Goal: Check status: Check status

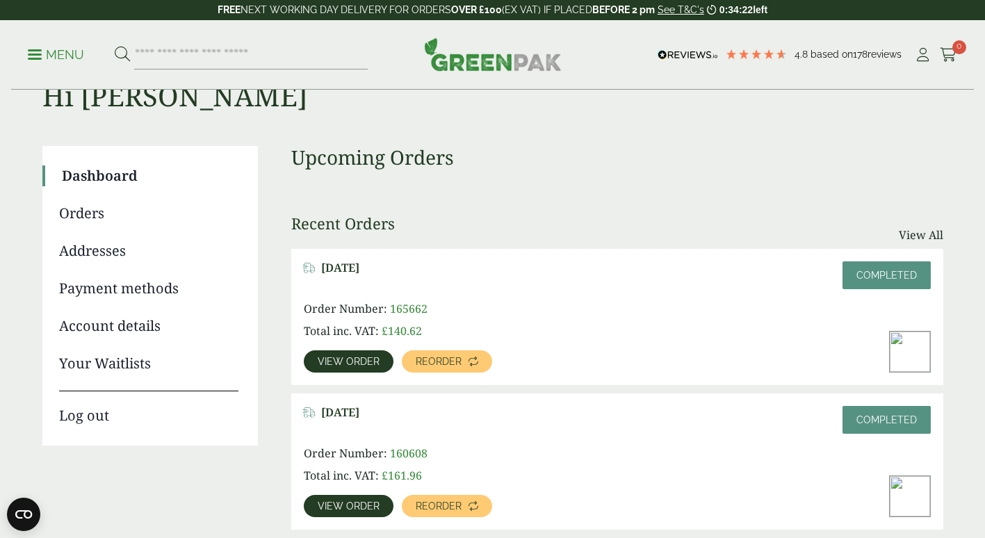
scroll to position [69, 0]
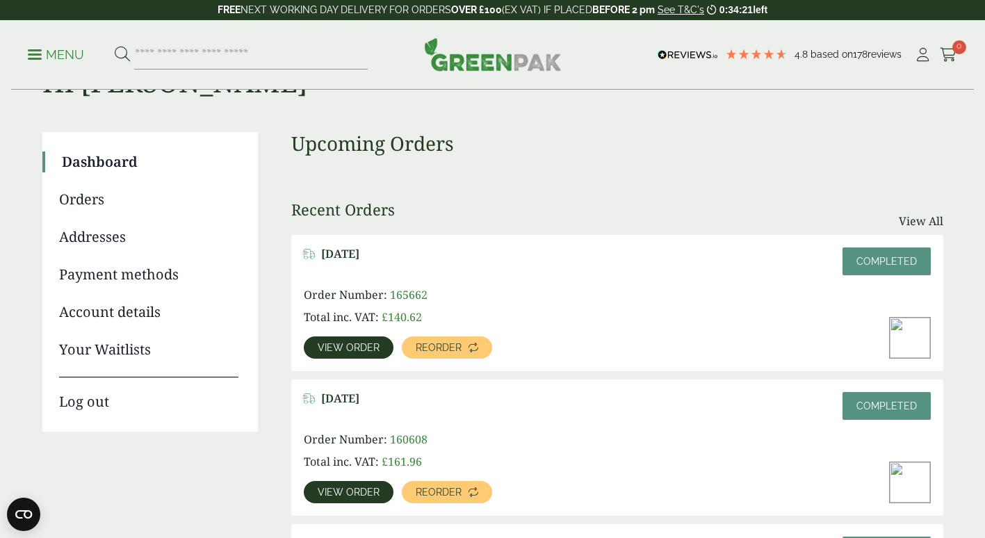
click at [375, 343] on span "View order" at bounding box center [349, 348] width 62 height 10
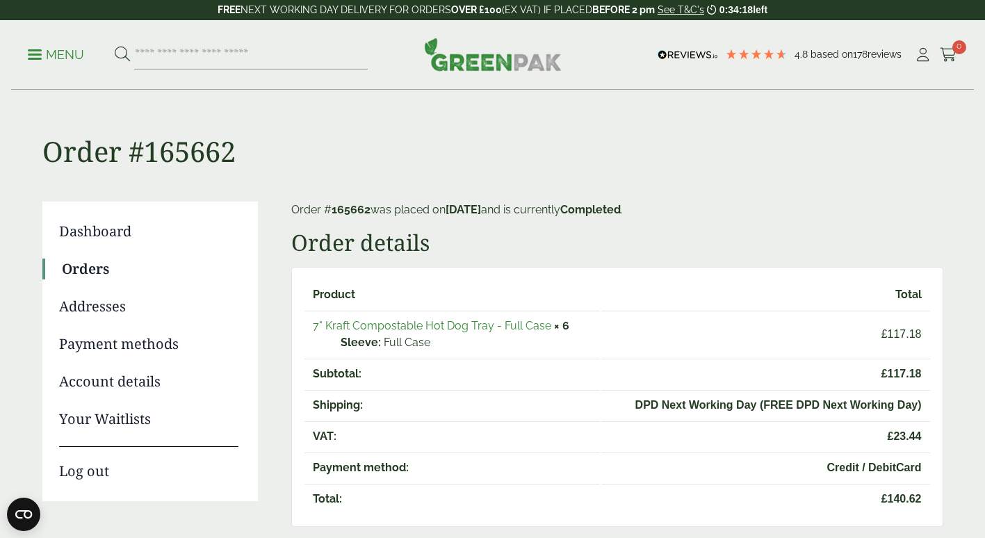
click at [452, 327] on link "7" Kraft Compostable Hot Dog Tray - Full Case" at bounding box center [432, 325] width 238 height 13
